Goal: Information Seeking & Learning: Learn about a topic

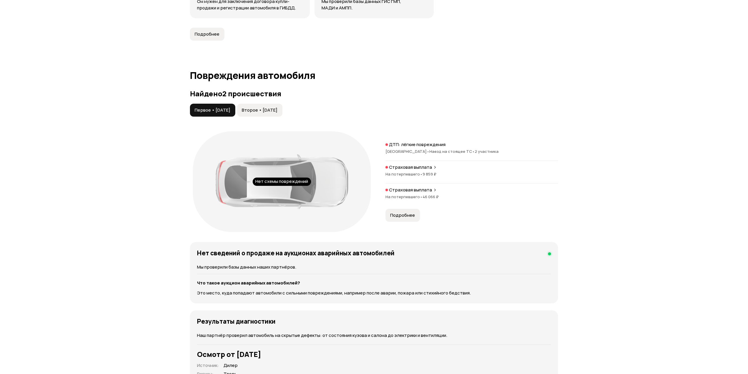
scroll to position [589, 0]
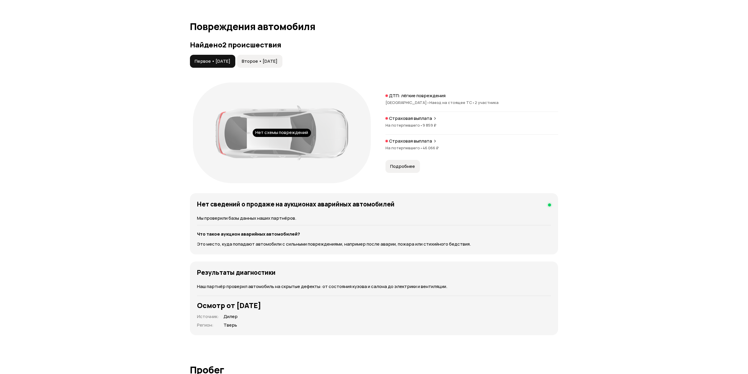
click at [408, 169] on span "Подробнее" at bounding box center [402, 166] width 25 height 6
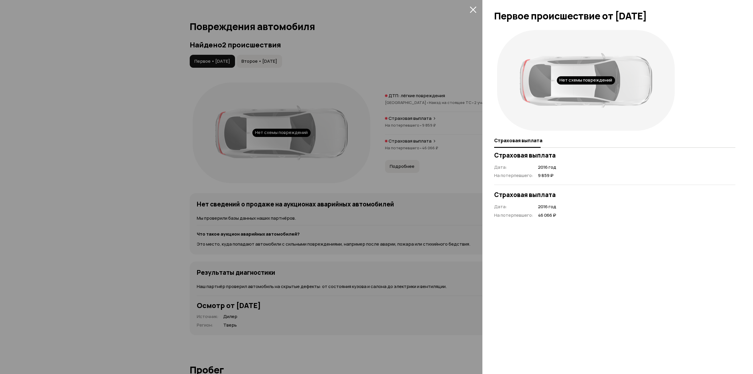
click at [352, 191] on div at bounding box center [376, 187] width 753 height 374
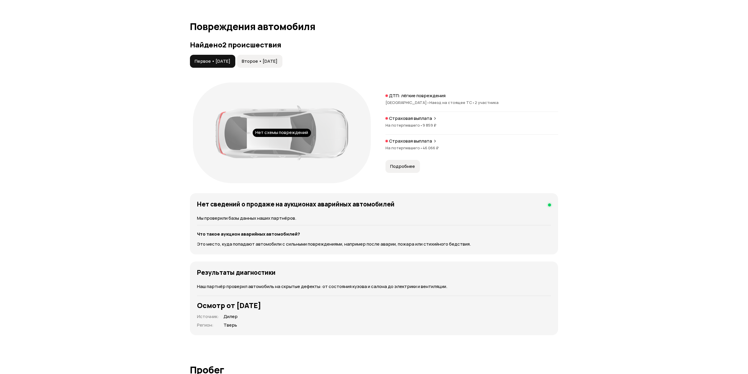
click at [267, 64] on span "Второе • 04 фев 2017" at bounding box center [260, 61] width 36 height 6
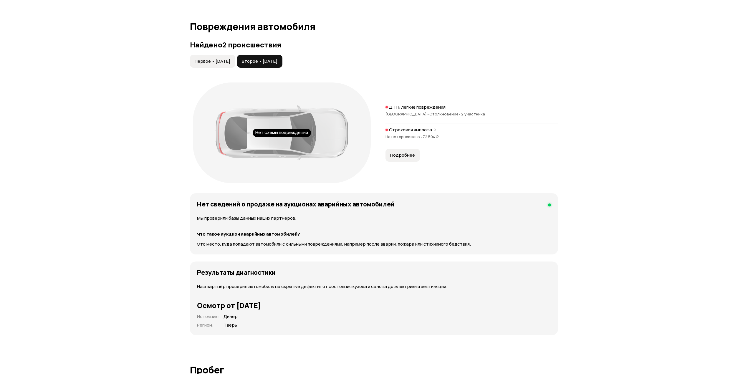
click at [412, 157] on span "Подробнее" at bounding box center [402, 155] width 25 height 6
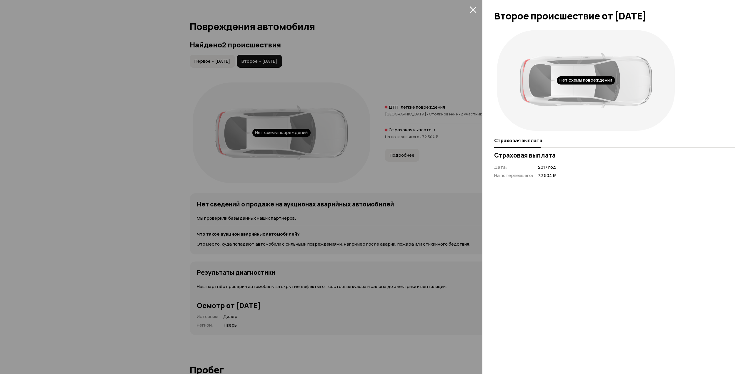
click at [400, 183] on div at bounding box center [376, 187] width 753 height 374
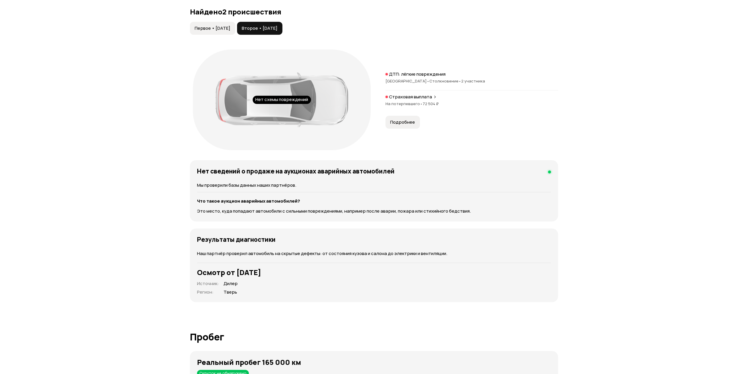
scroll to position [628, 0]
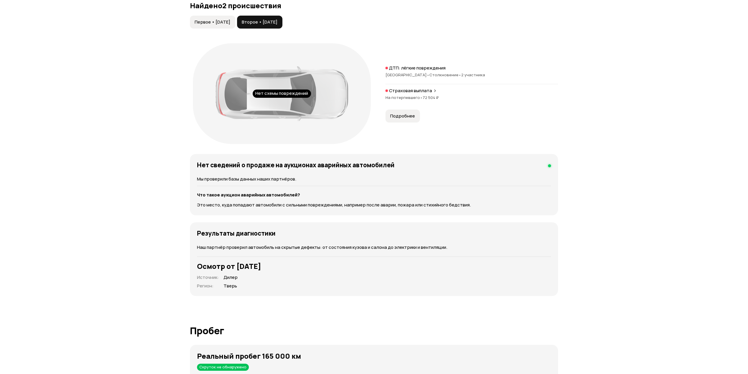
click at [230, 23] on span "Первое • 03 мар 2016" at bounding box center [213, 22] width 36 height 6
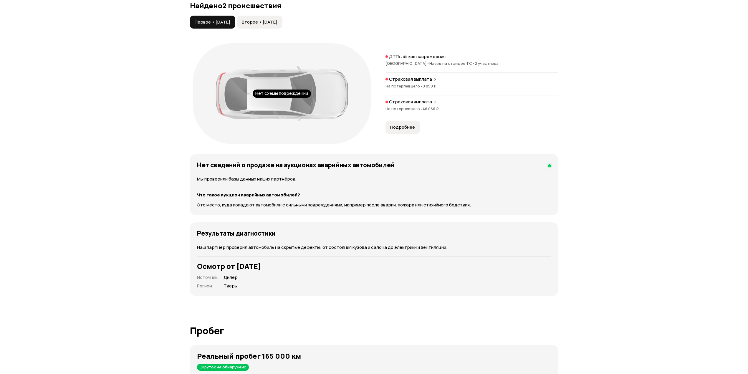
click at [270, 28] on button "Второе • 04 фев 2017" at bounding box center [259, 22] width 45 height 13
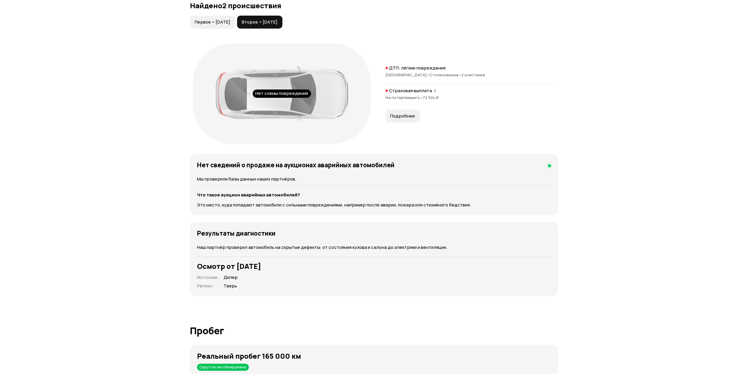
click at [227, 22] on span "Первое • 03 мар 2016" at bounding box center [213, 22] width 36 height 6
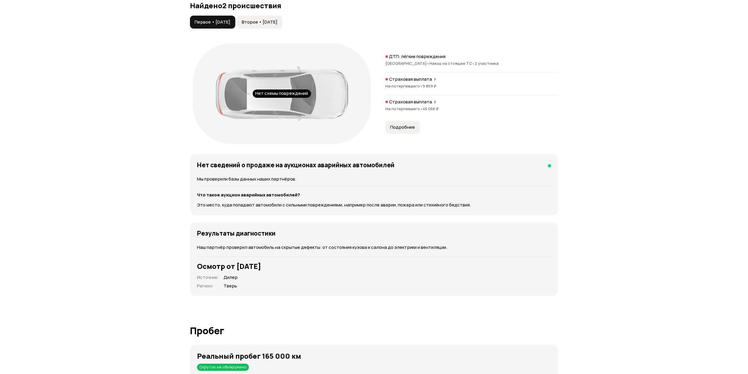
click at [276, 27] on button "Второе • 04 фев 2017" at bounding box center [259, 22] width 45 height 13
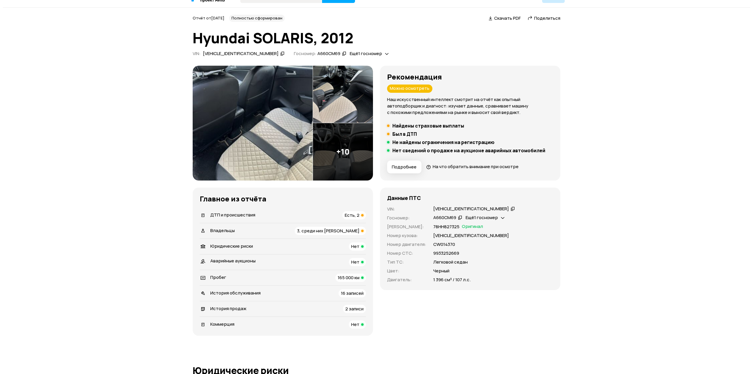
scroll to position [0, 0]
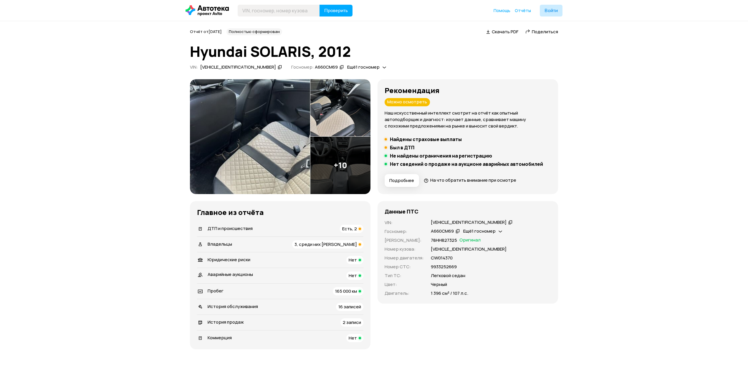
click at [269, 141] on img at bounding box center [250, 136] width 120 height 115
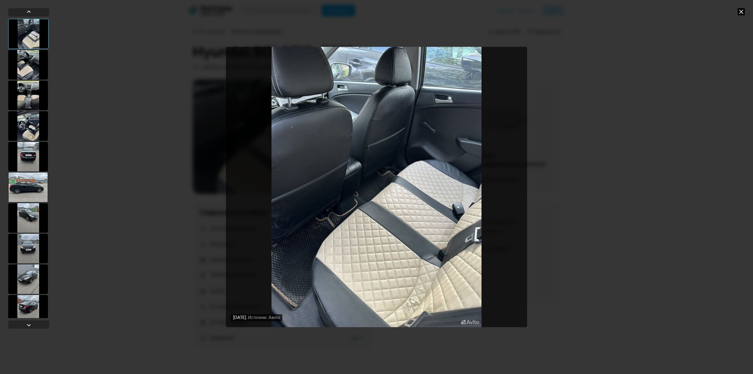
click at [39, 157] on div at bounding box center [28, 156] width 40 height 29
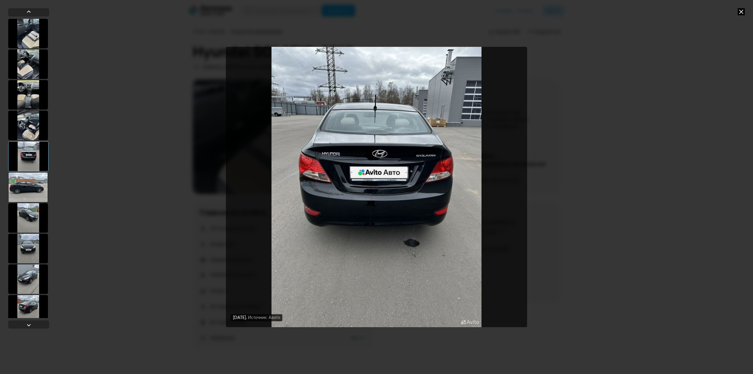
click at [29, 190] on div at bounding box center [28, 186] width 40 height 29
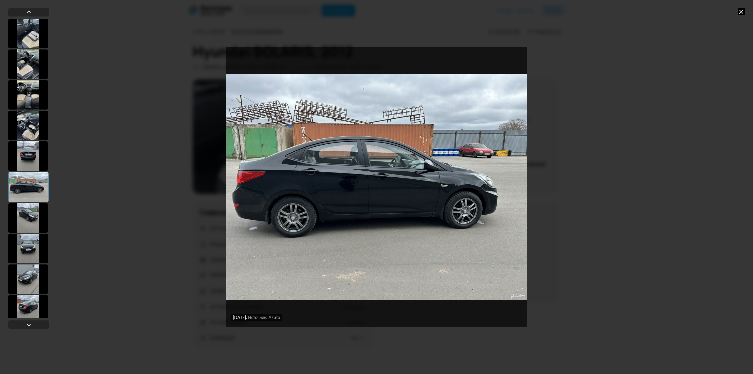
click at [34, 229] on div at bounding box center [28, 217] width 40 height 29
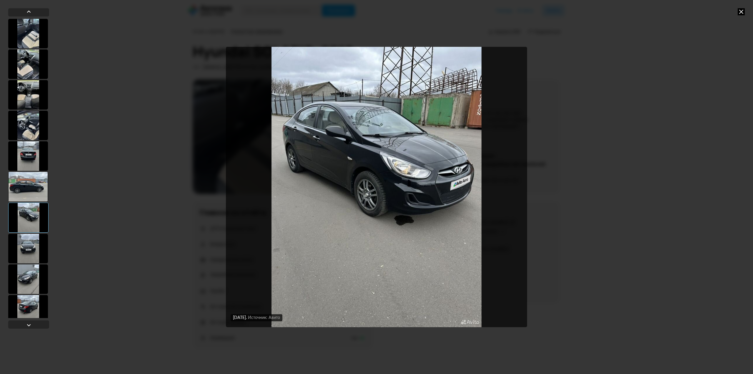
click at [23, 157] on div at bounding box center [28, 155] width 40 height 29
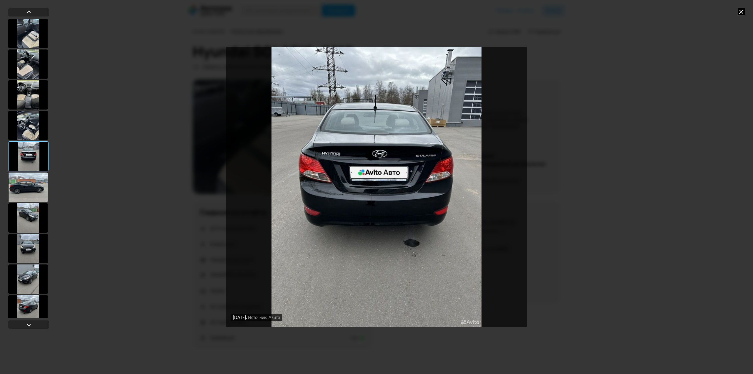
click at [32, 191] on div at bounding box center [28, 186] width 40 height 29
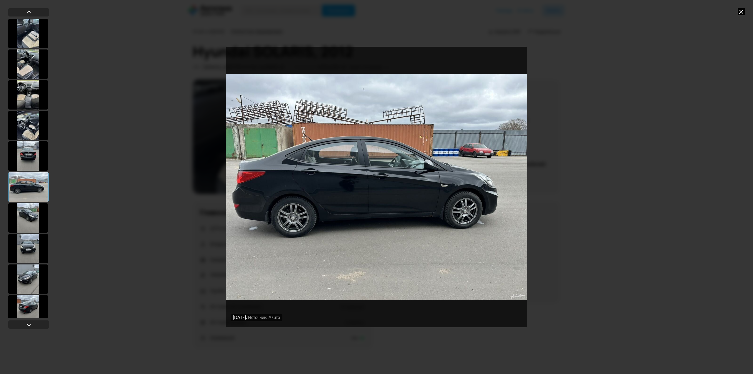
click at [31, 217] on div at bounding box center [28, 217] width 40 height 29
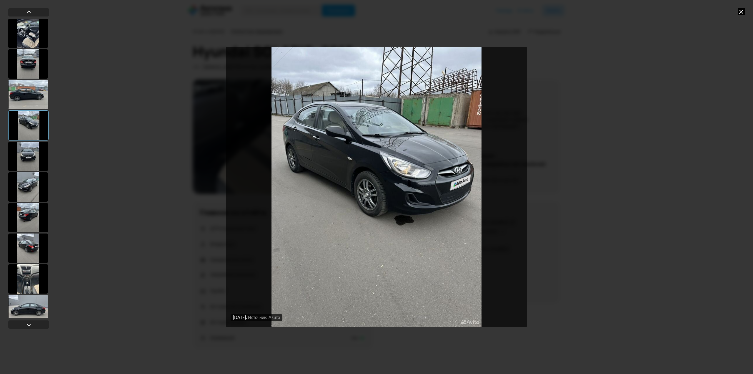
scroll to position [99, 0]
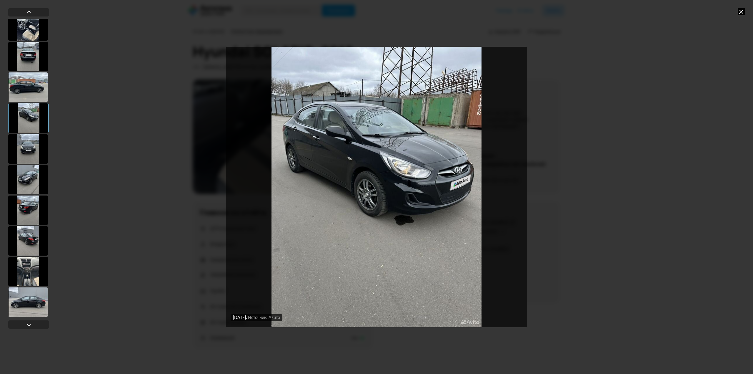
click at [29, 232] on div at bounding box center [28, 240] width 40 height 29
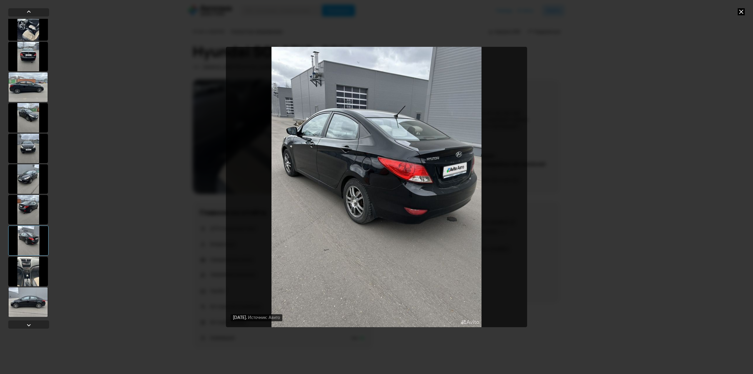
click at [30, 205] on div at bounding box center [28, 209] width 40 height 29
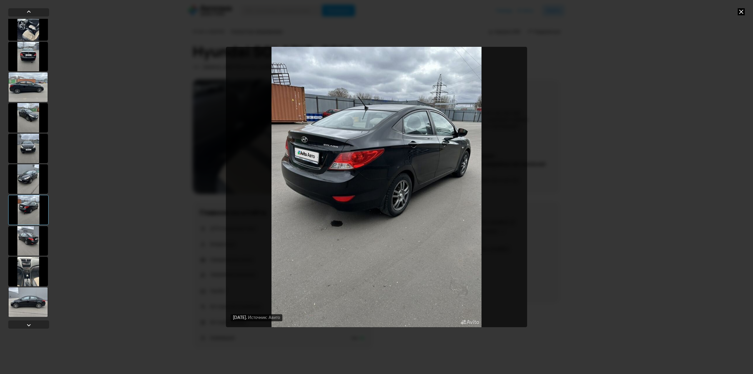
click at [20, 175] on div at bounding box center [28, 178] width 40 height 29
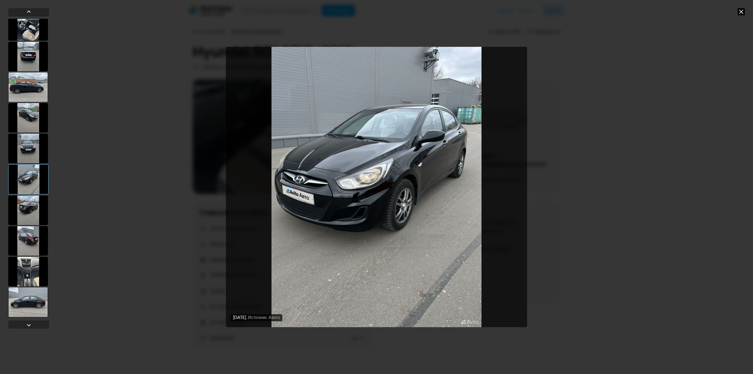
click at [25, 142] on div at bounding box center [28, 148] width 40 height 29
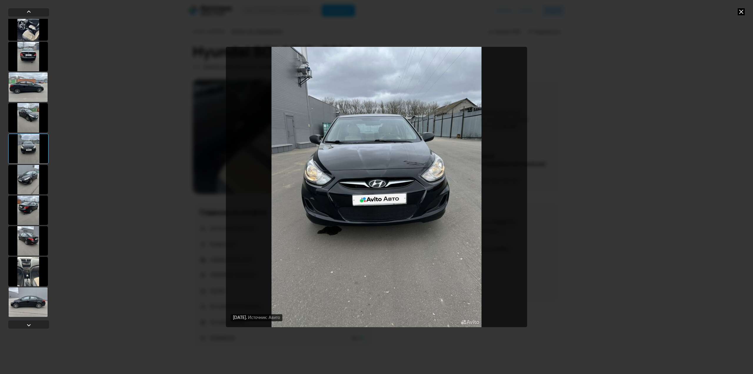
click at [24, 300] on div at bounding box center [28, 301] width 40 height 29
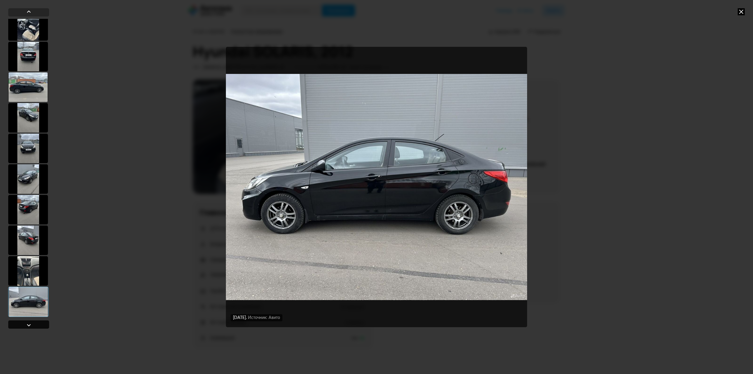
click at [32, 323] on div at bounding box center [28, 169] width 41 height 323
click at [32, 323] on div at bounding box center [28, 324] width 7 height 7
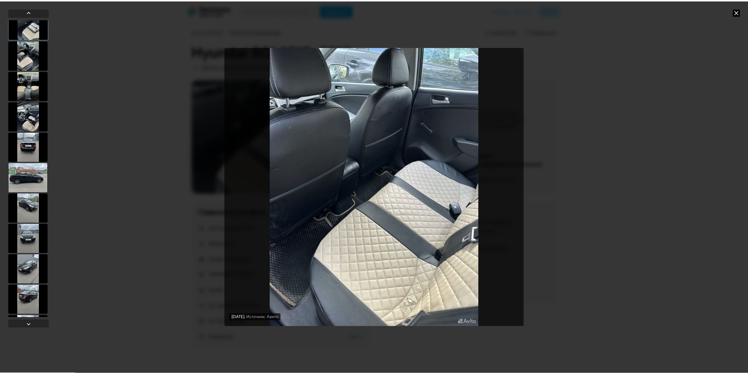
scroll to position [0, 0]
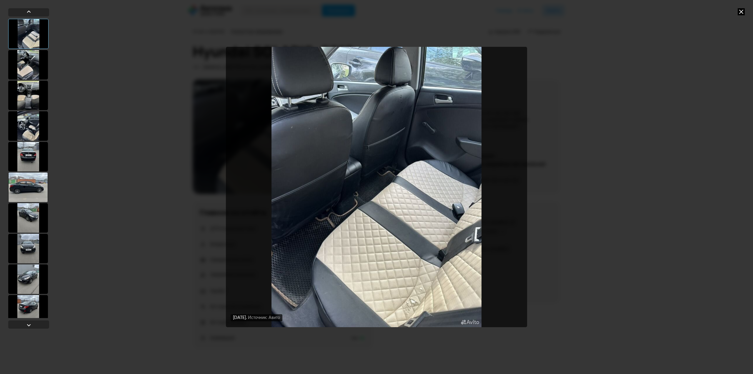
click at [739, 12] on icon at bounding box center [741, 11] width 7 height 7
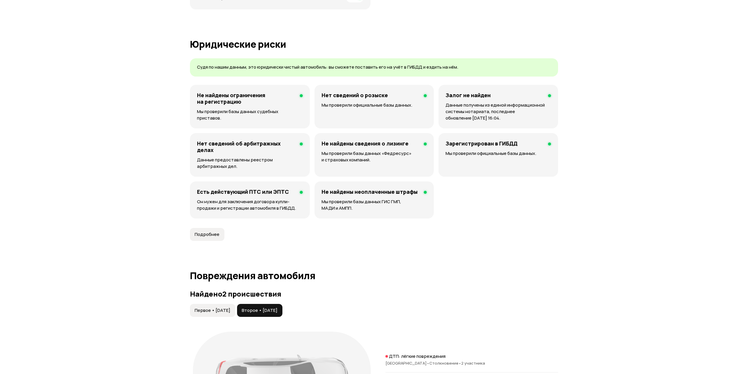
scroll to position [353, 0]
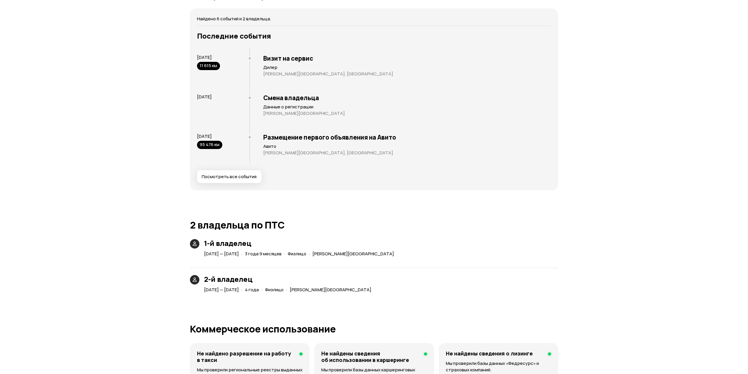
scroll to position [1020, 0]
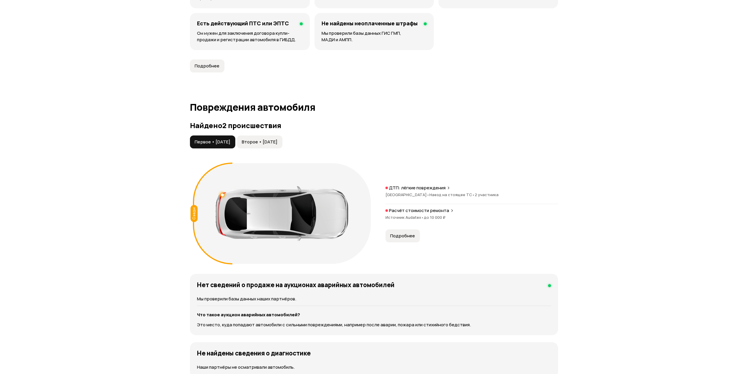
scroll to position [510, 0]
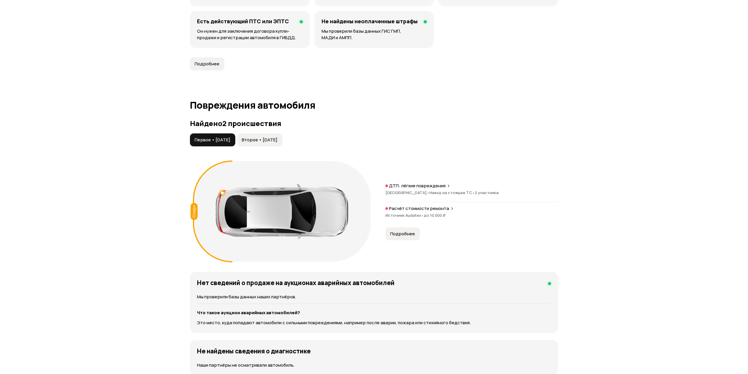
click at [264, 142] on span "Второе • [DATE]" at bounding box center [260, 140] width 36 height 6
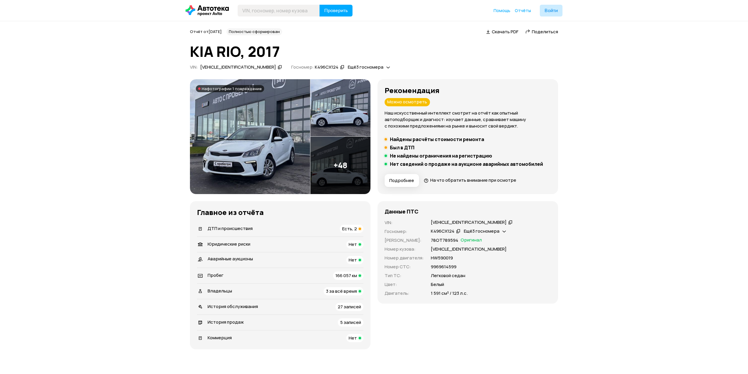
scroll to position [39, 0]
